Goal: Navigation & Orientation: Go to known website

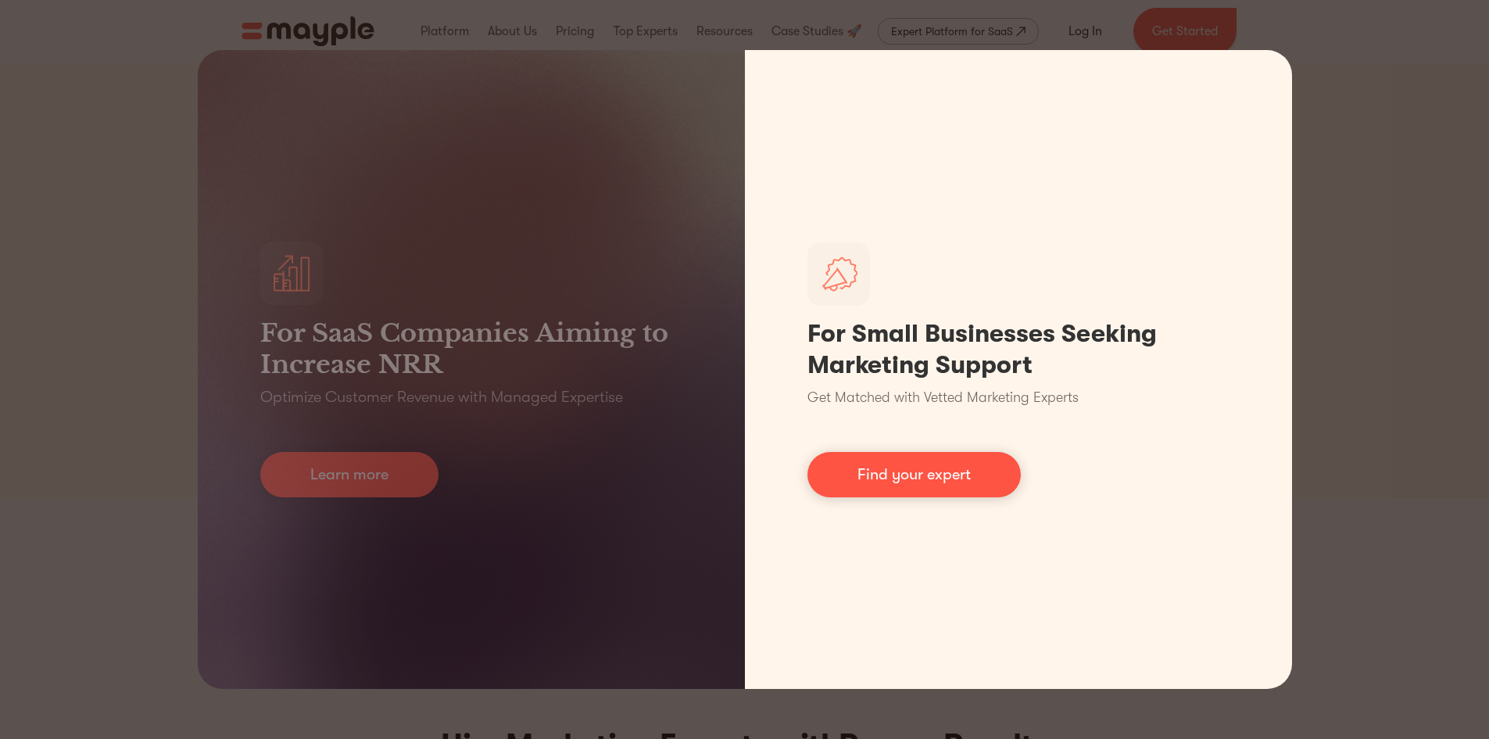
drag, startPoint x: 871, startPoint y: 483, endPoint x: 875, endPoint y: 438, distance: 45.6
click at [871, 483] on link "Find your expert" at bounding box center [913, 474] width 213 height 45
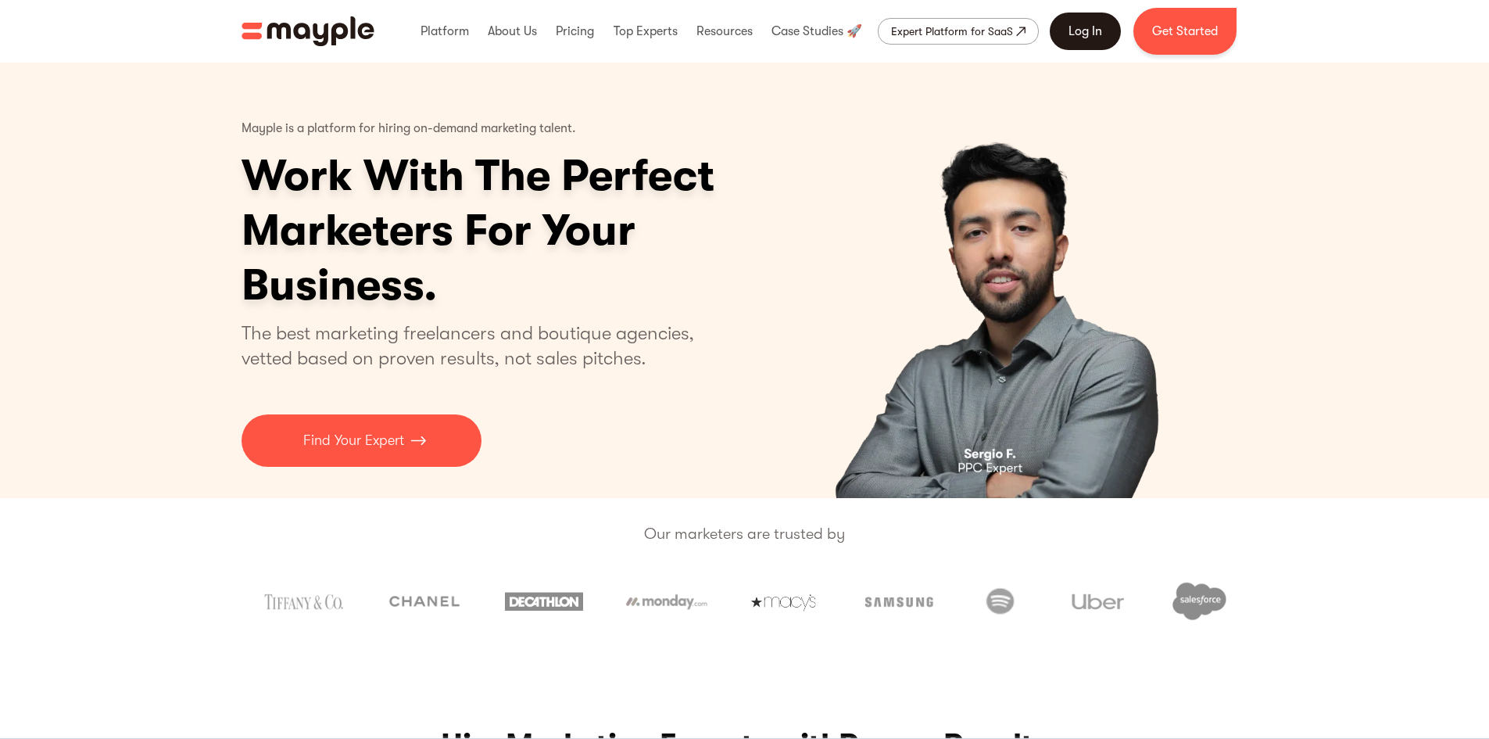
click at [1072, 34] on link "Log In" at bounding box center [1085, 32] width 71 height 38
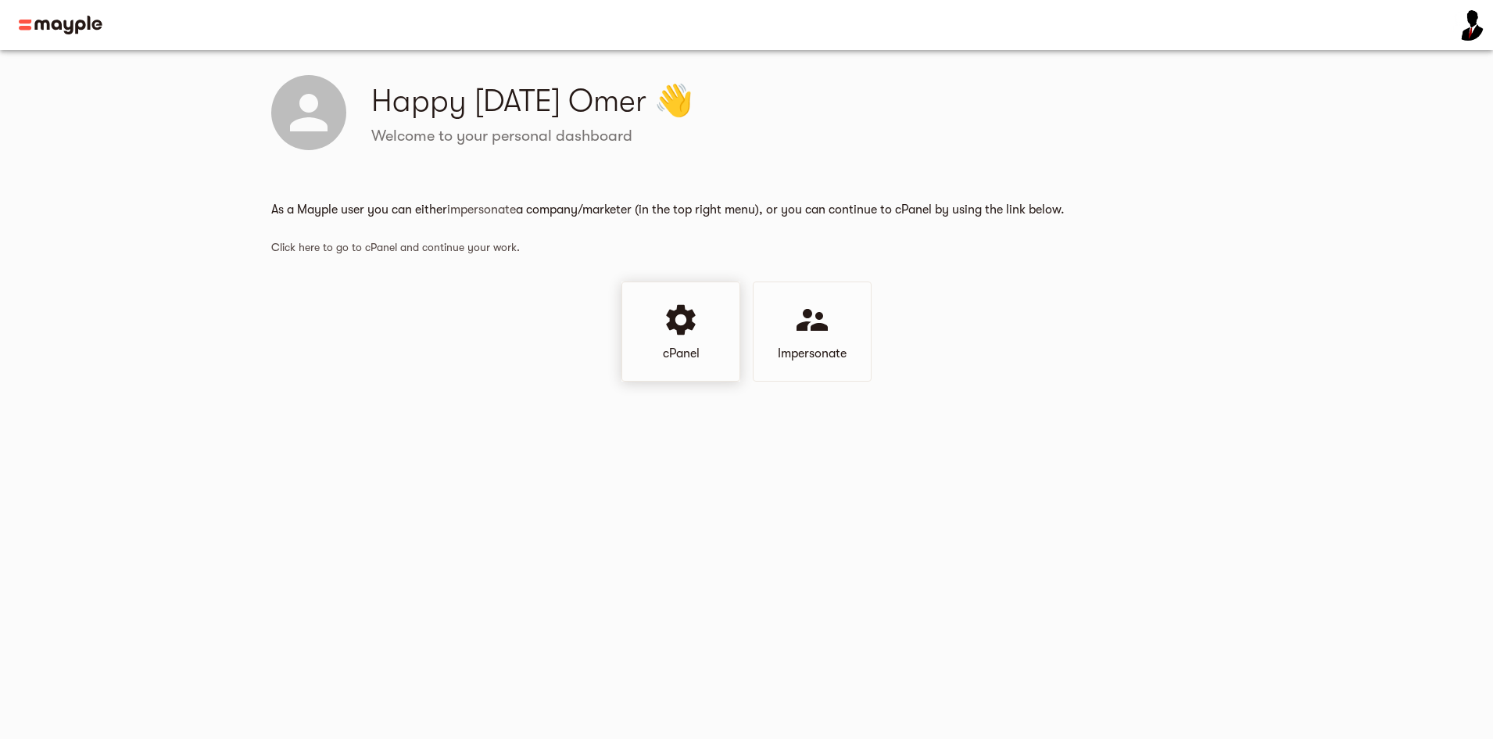
click at [689, 327] on icon at bounding box center [680, 319] width 29 height 30
